Goal: Task Accomplishment & Management: Use online tool/utility

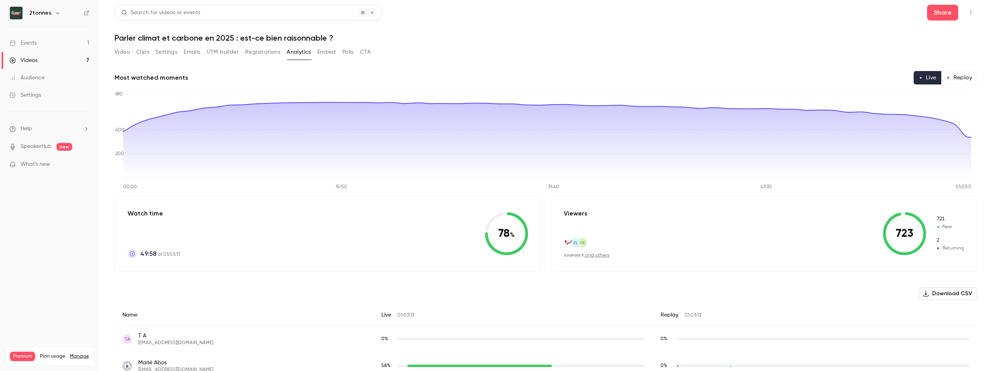
click at [516, 79] on div "Most watched moments Live Replay" at bounding box center [546, 77] width 863 height 13
click at [946, 78] on icon "button" at bounding box center [948, 78] width 4 height 4
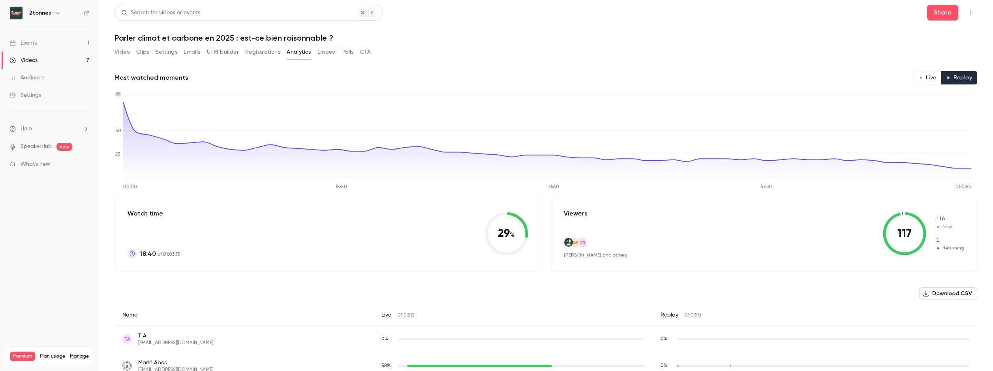
click at [605, 256] on link "and others" at bounding box center [615, 255] width 24 height 5
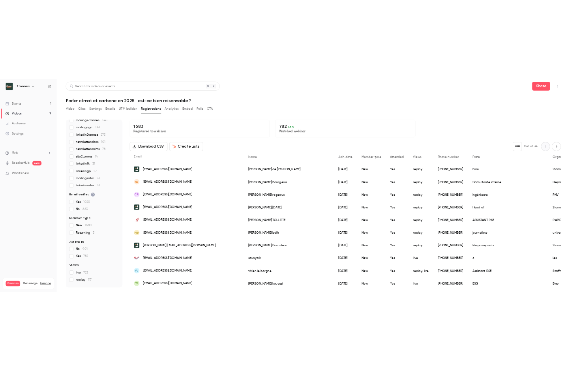
scroll to position [92, 0]
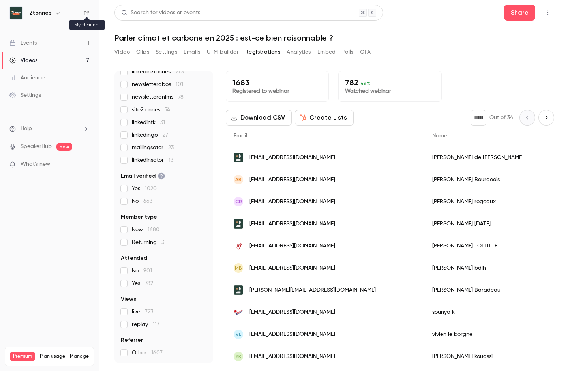
click at [84, 15] on icon at bounding box center [86, 13] width 5 height 5
click at [45, 60] on link "Videos 7" at bounding box center [49, 60] width 99 height 17
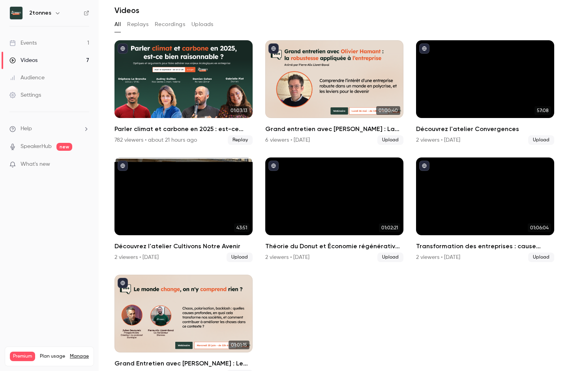
scroll to position [19, 0]
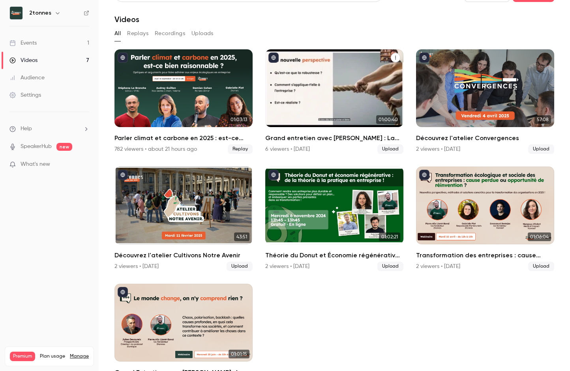
click at [293, 147] on div "6 viewers • 8 days ago" at bounding box center [287, 149] width 45 height 8
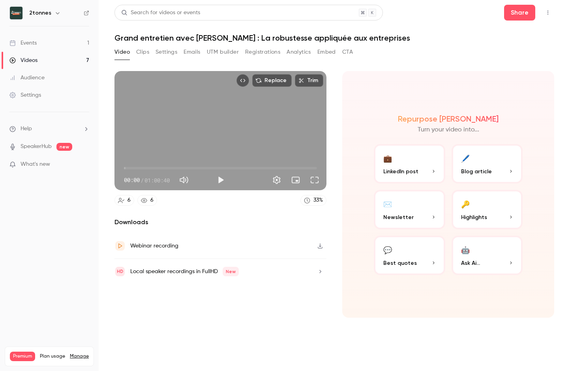
click at [257, 51] on button "Registrations" at bounding box center [262, 52] width 35 height 13
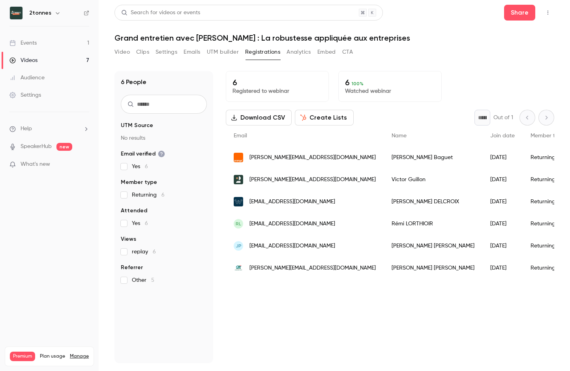
click at [320, 118] on button "Create Lists" at bounding box center [324, 118] width 59 height 16
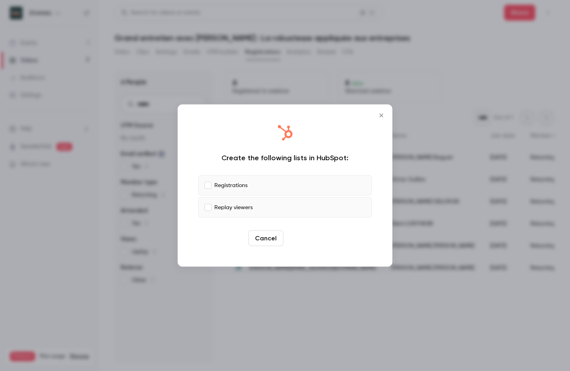
click at [294, 238] on button "Create" at bounding box center [305, 239] width 36 height 16
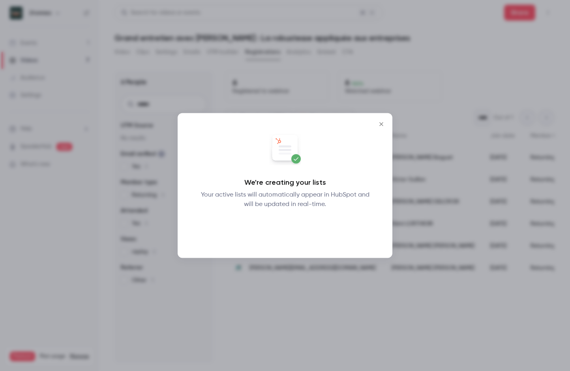
click at [289, 226] on button "Okay" at bounding box center [285, 230] width 29 height 16
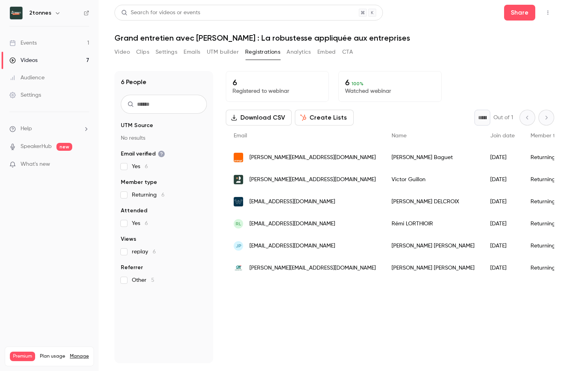
click at [54, 60] on link "Videos 7" at bounding box center [49, 60] width 99 height 17
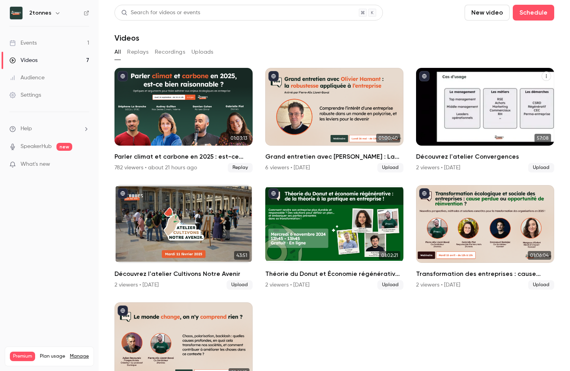
click at [424, 169] on div "2 viewers • 8 days ago" at bounding box center [438, 168] width 44 height 8
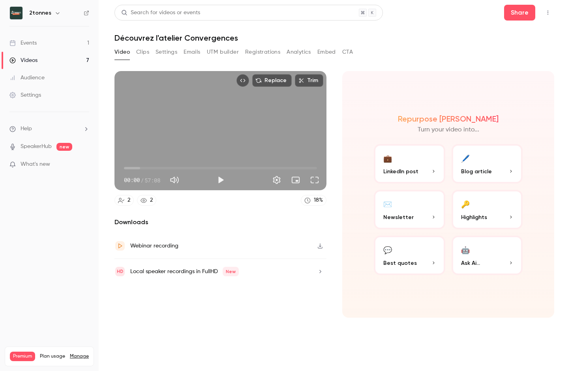
click at [250, 53] on button "Registrations" at bounding box center [262, 52] width 35 height 13
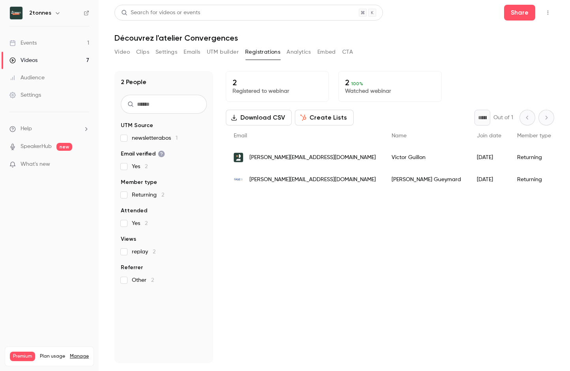
click at [314, 113] on button "Create Lists" at bounding box center [324, 118] width 59 height 16
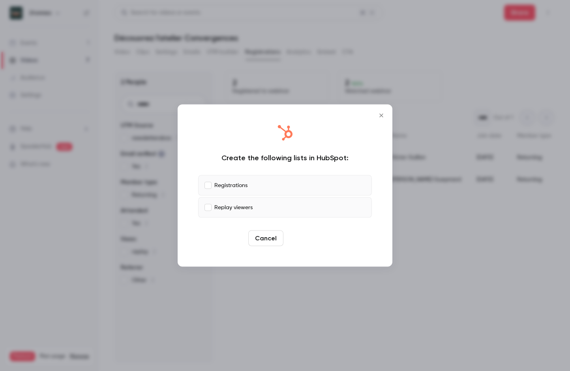
click at [296, 242] on button "Create" at bounding box center [305, 239] width 36 height 16
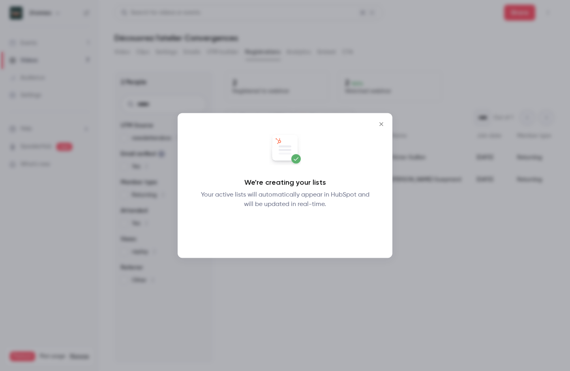
click at [283, 233] on button "Okay" at bounding box center [285, 230] width 29 height 16
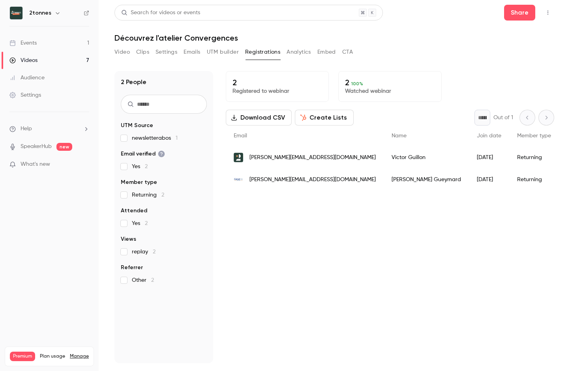
click at [46, 61] on link "Videos 7" at bounding box center [49, 60] width 99 height 17
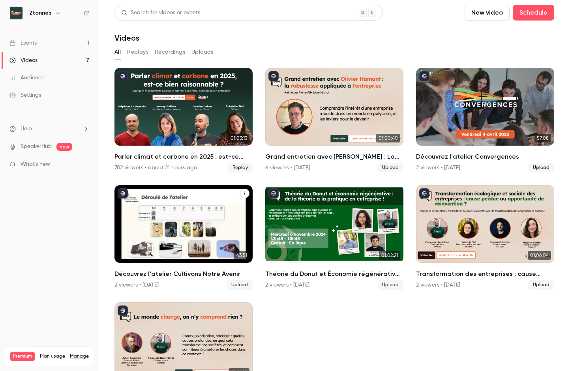
click at [145, 269] on h2 "Découvrez l'atelier Cultivons Notre Avenir" at bounding box center [184, 273] width 138 height 9
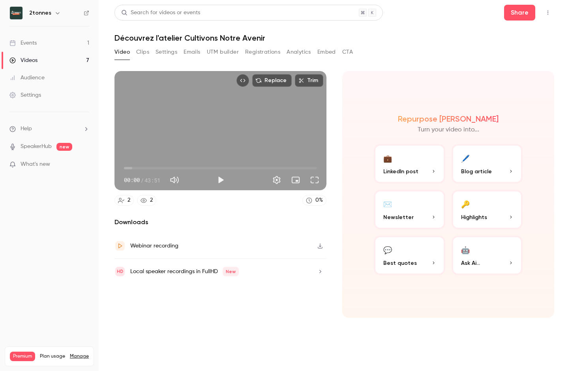
click at [272, 56] on button "Registrations" at bounding box center [262, 52] width 35 height 13
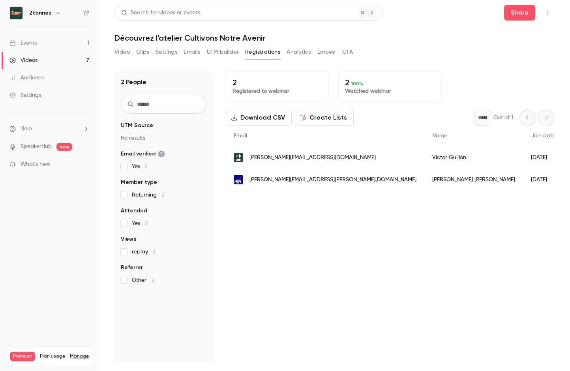
click at [324, 122] on button "Create Lists" at bounding box center [324, 118] width 59 height 16
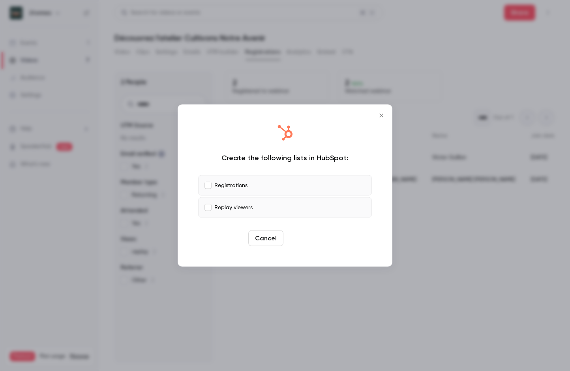
click at [291, 238] on button "Create" at bounding box center [305, 239] width 36 height 16
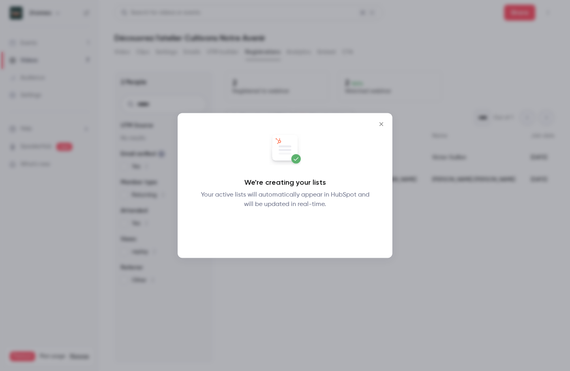
click at [289, 227] on button "Okay" at bounding box center [285, 230] width 29 height 16
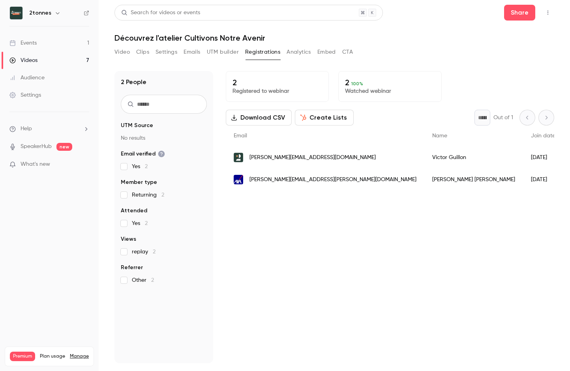
click at [66, 64] on link "Videos 7" at bounding box center [49, 60] width 99 height 17
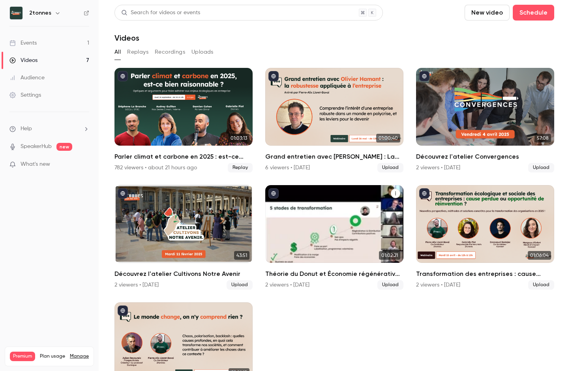
click at [284, 223] on div "Théorie du Donut et Économie régénérative : quelle pratique en entreprise ?" at bounding box center [334, 224] width 138 height 78
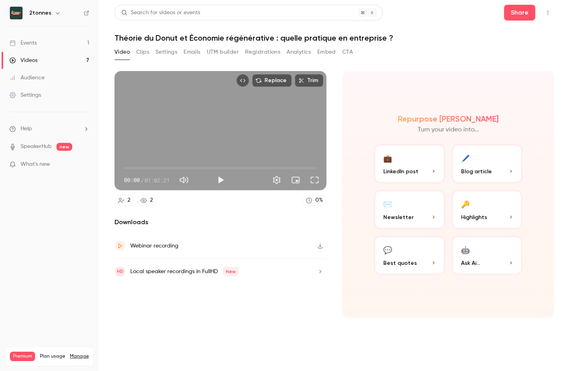
click at [256, 53] on button "Registrations" at bounding box center [262, 52] width 35 height 13
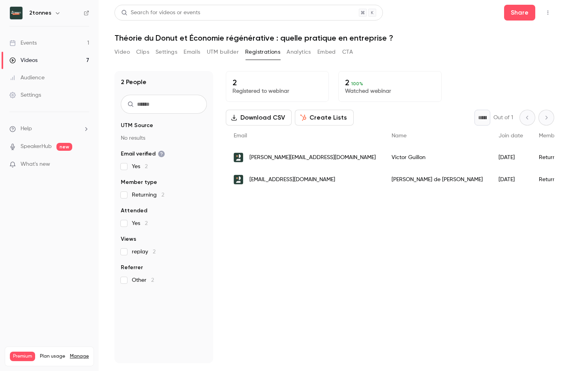
click at [308, 115] on button "Create Lists" at bounding box center [324, 118] width 59 height 16
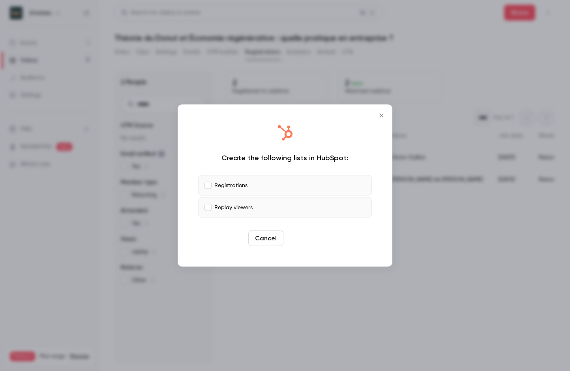
click at [293, 237] on button "Create" at bounding box center [305, 239] width 36 height 16
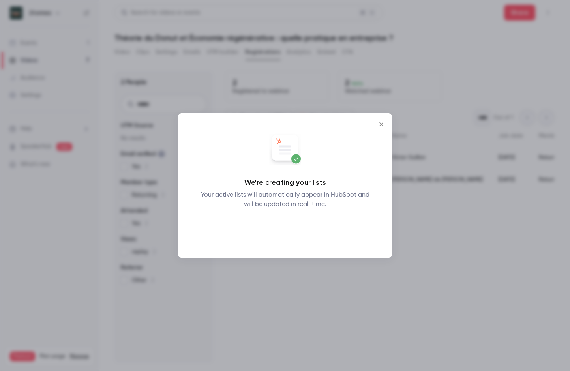
click at [277, 234] on button "Okay" at bounding box center [285, 230] width 29 height 16
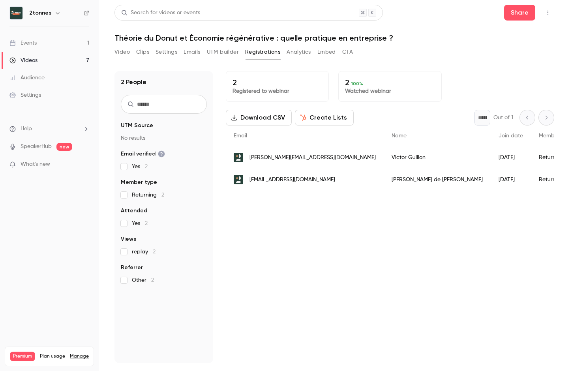
click at [78, 62] on link "Videos 7" at bounding box center [49, 60] width 99 height 17
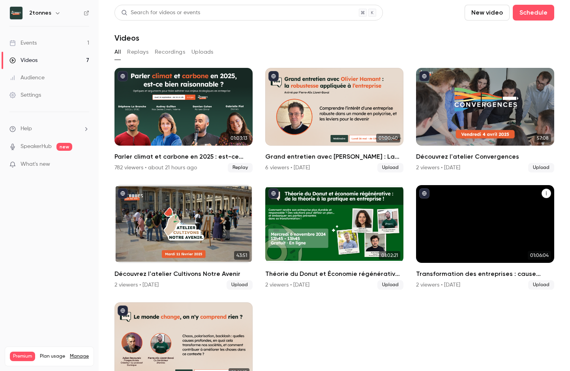
click at [458, 235] on div "Transformation des entreprises : cause perdue ou opportunité de réinvention ?" at bounding box center [485, 224] width 138 height 78
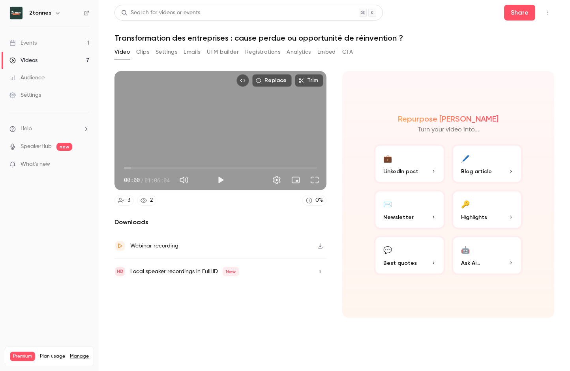
click at [277, 49] on button "Registrations" at bounding box center [262, 52] width 35 height 13
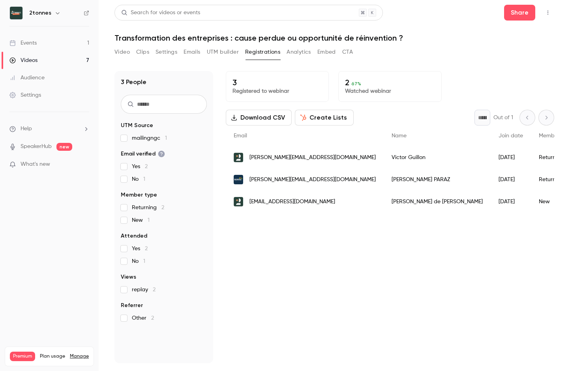
click at [306, 115] on button "Create Lists" at bounding box center [324, 118] width 59 height 16
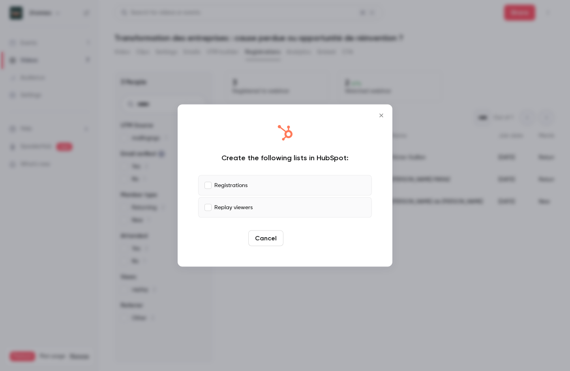
click at [301, 237] on button "Create" at bounding box center [305, 239] width 36 height 16
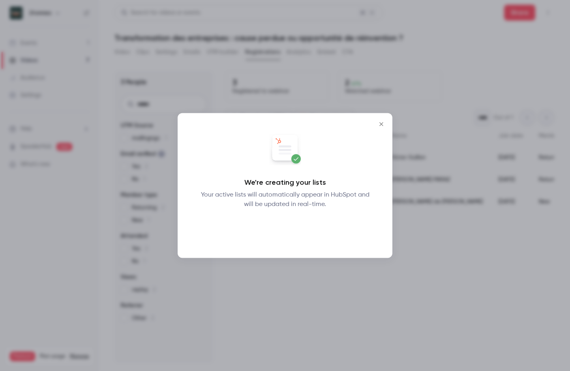
click at [289, 228] on button "Okay" at bounding box center [285, 230] width 29 height 16
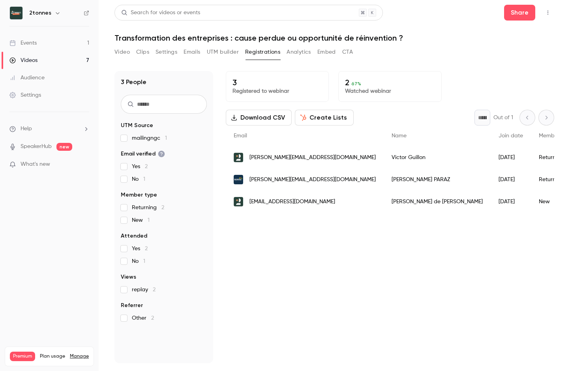
click at [62, 54] on link "Videos 7" at bounding box center [49, 60] width 99 height 17
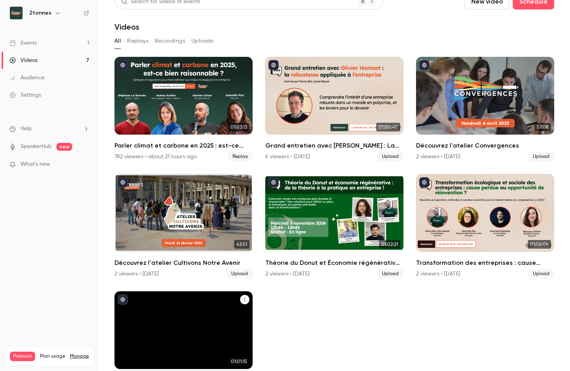
scroll to position [19, 0]
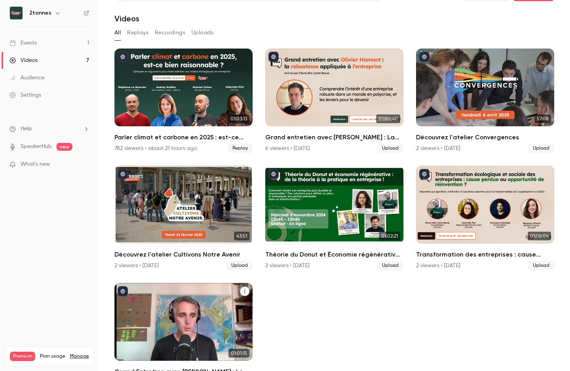
click at [216, 306] on div "Grand Entretien avec Julien Devaureix : Le monde change, on n'y comprend rien ?" at bounding box center [184, 322] width 138 height 78
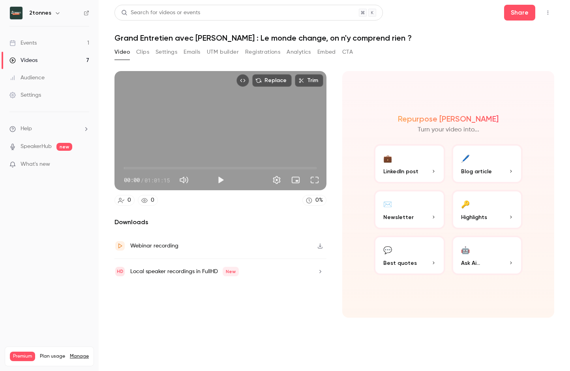
click at [292, 54] on button "Analytics" at bounding box center [299, 52] width 24 height 13
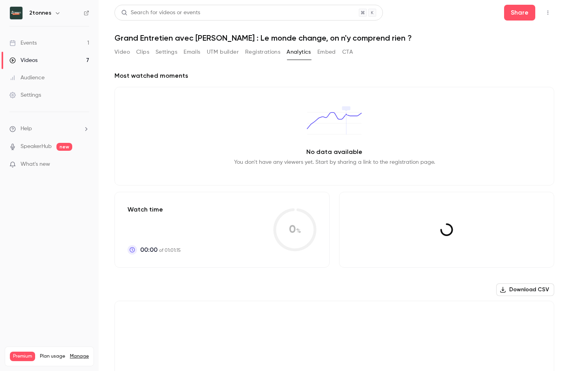
click at [242, 54] on div "Video Clips Settings Emails UTM builder Registrations Analytics Embed CTA" at bounding box center [234, 52] width 238 height 13
click at [253, 53] on button "Registrations" at bounding box center [262, 52] width 35 height 13
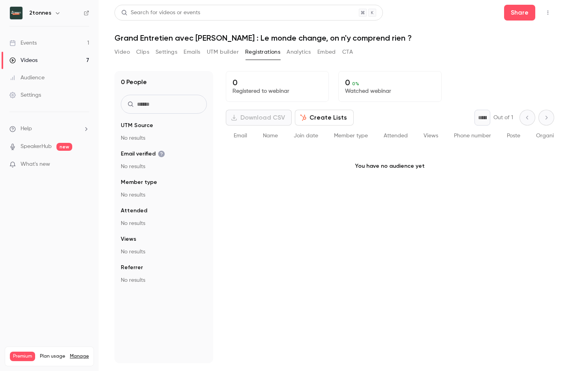
click at [314, 111] on button "Create Lists" at bounding box center [324, 118] width 59 height 16
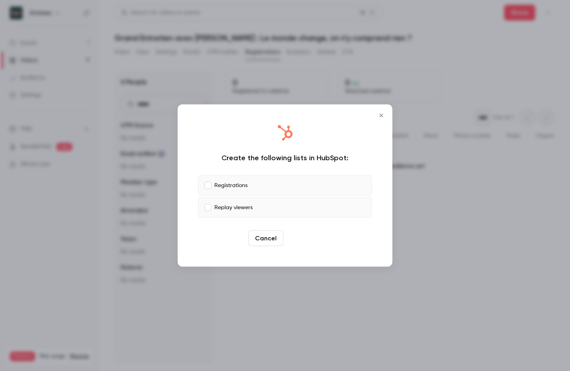
click at [309, 239] on button "Create" at bounding box center [305, 239] width 36 height 16
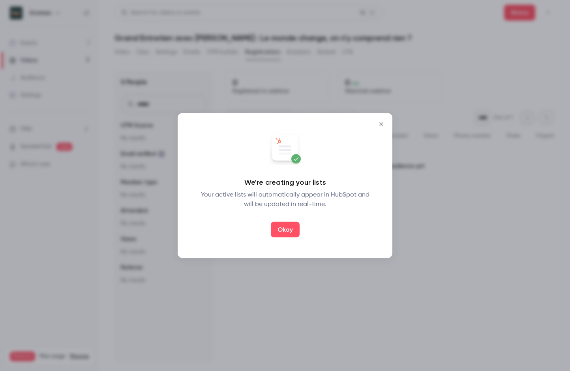
click at [291, 239] on div "We're creating your lists Your active lists will automatically appear in HubSpo…" at bounding box center [285, 185] width 199 height 129
click at [290, 229] on button "Okay" at bounding box center [285, 230] width 29 height 16
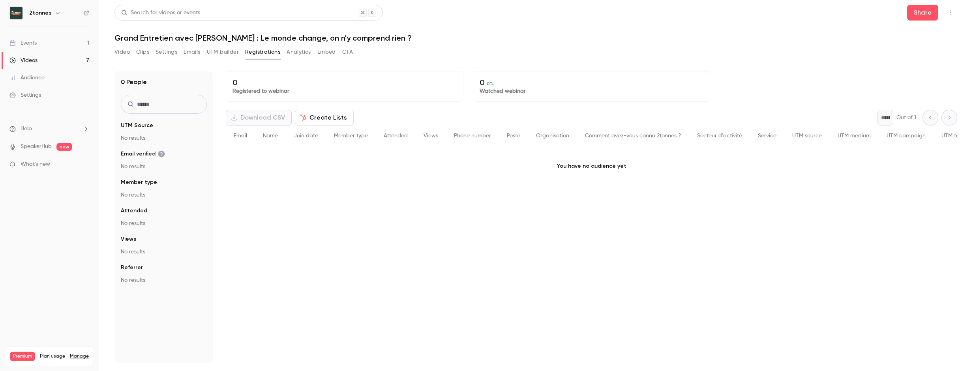
click at [67, 39] on link "Events 1" at bounding box center [49, 42] width 99 height 17
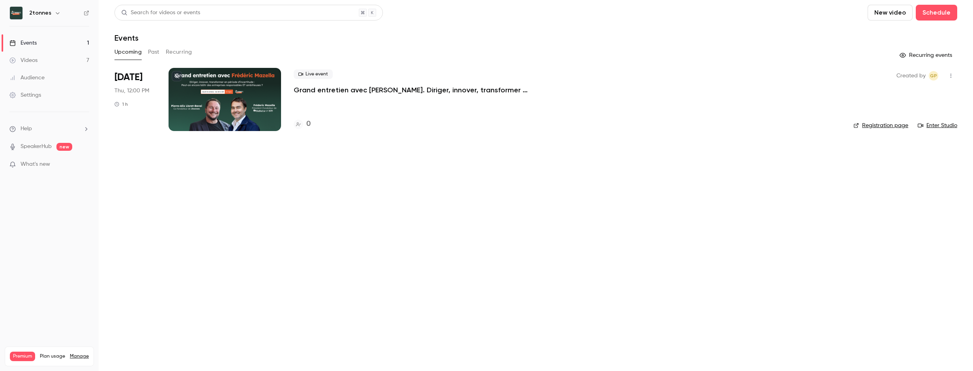
click at [950, 74] on icon "button" at bounding box center [951, 76] width 6 height 6
click at [950, 74] on div at bounding box center [486, 185] width 973 height 371
click at [370, 86] on p "Grand entretien avec Frédéric Mazzella. Diriger, innover, transformer en périod…" at bounding box center [412, 89] width 237 height 9
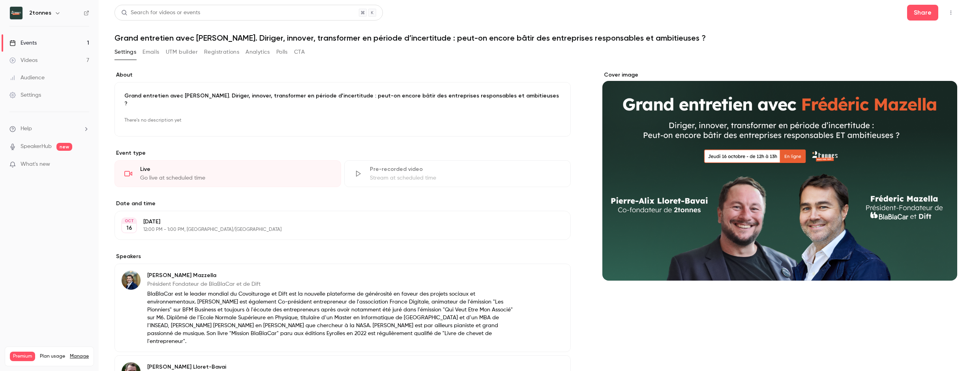
click at [948, 12] on icon "button" at bounding box center [951, 13] width 6 height 6
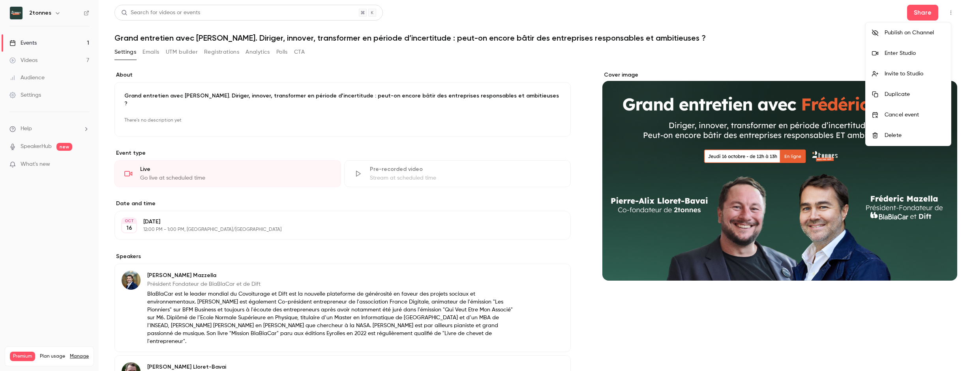
click at [937, 24] on li "Publish on Channel" at bounding box center [908, 33] width 85 height 21
click at [208, 295] on div at bounding box center [486, 185] width 973 height 371
